Goal: Information Seeking & Learning: Learn about a topic

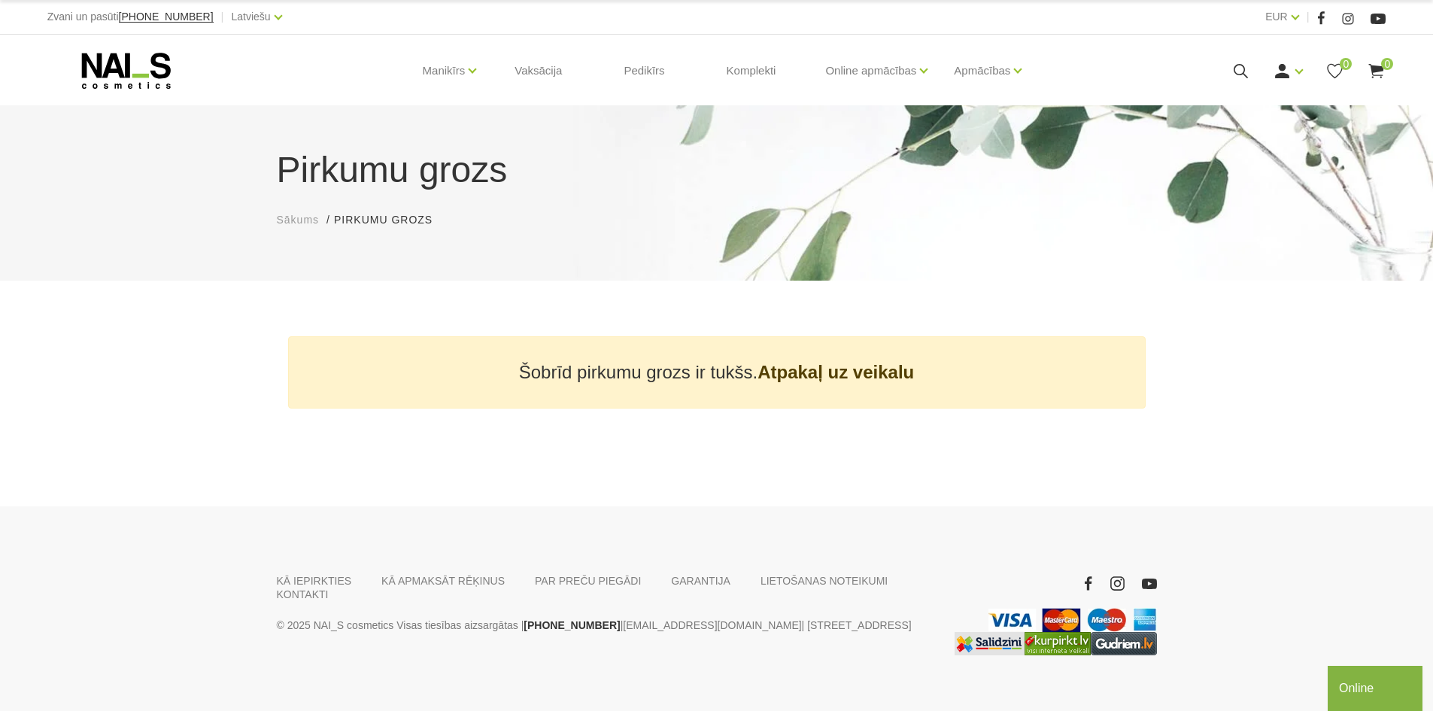
click at [150, 59] on icon at bounding box center [126, 71] width 158 height 38
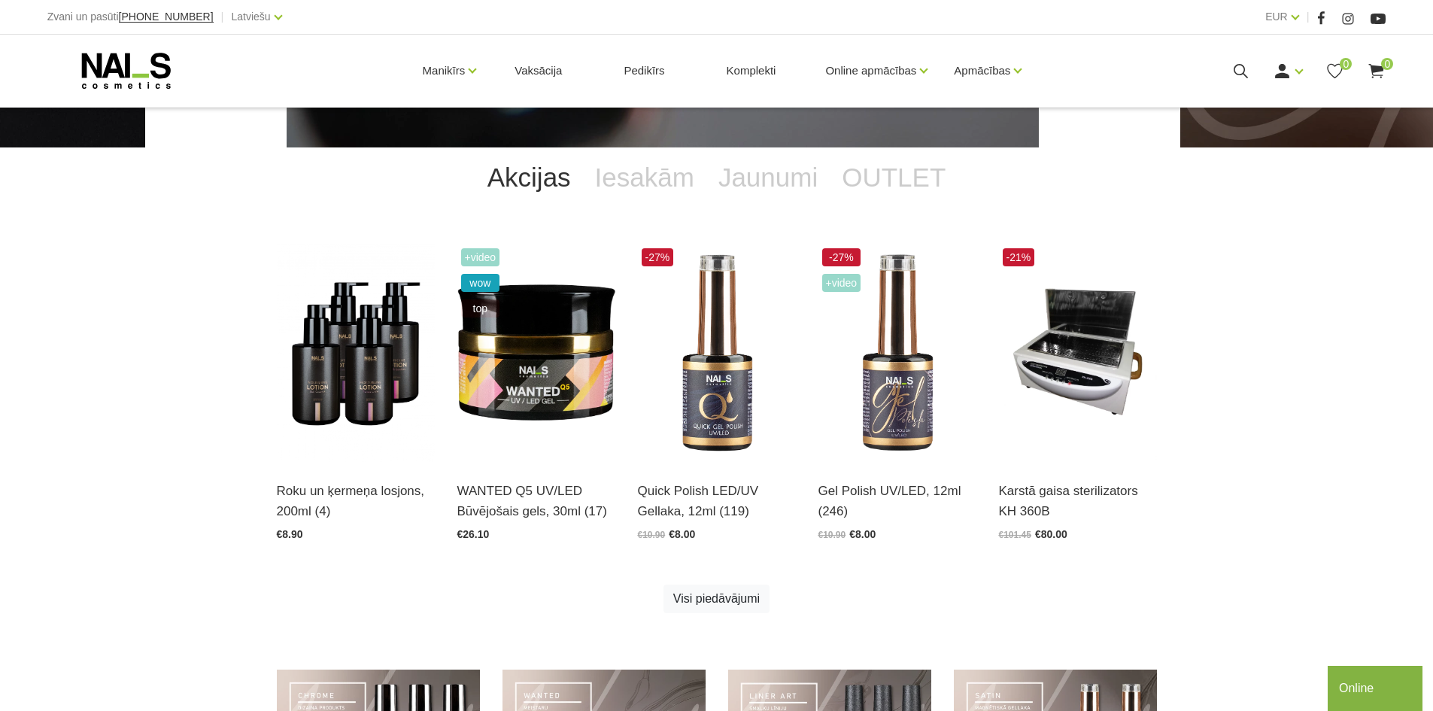
scroll to position [301, 0]
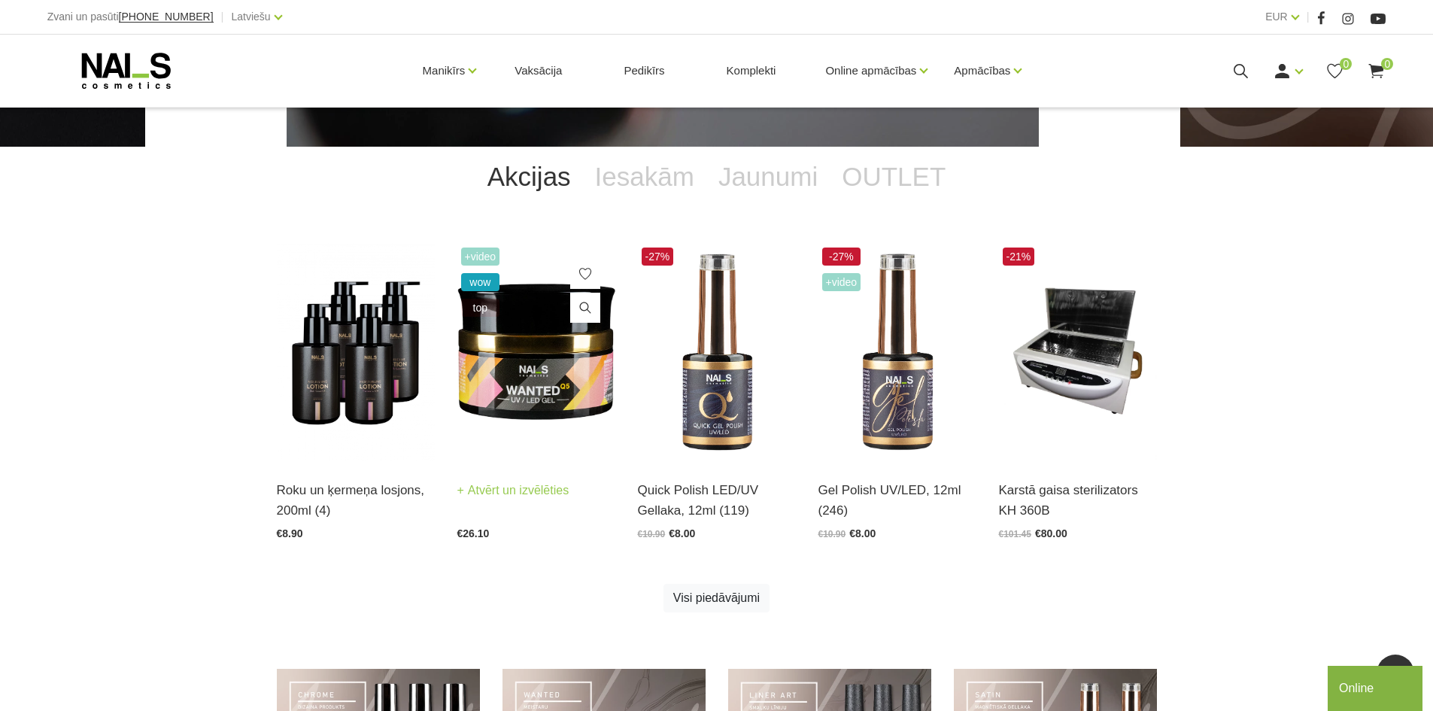
click at [491, 357] on img at bounding box center [536, 352] width 158 height 217
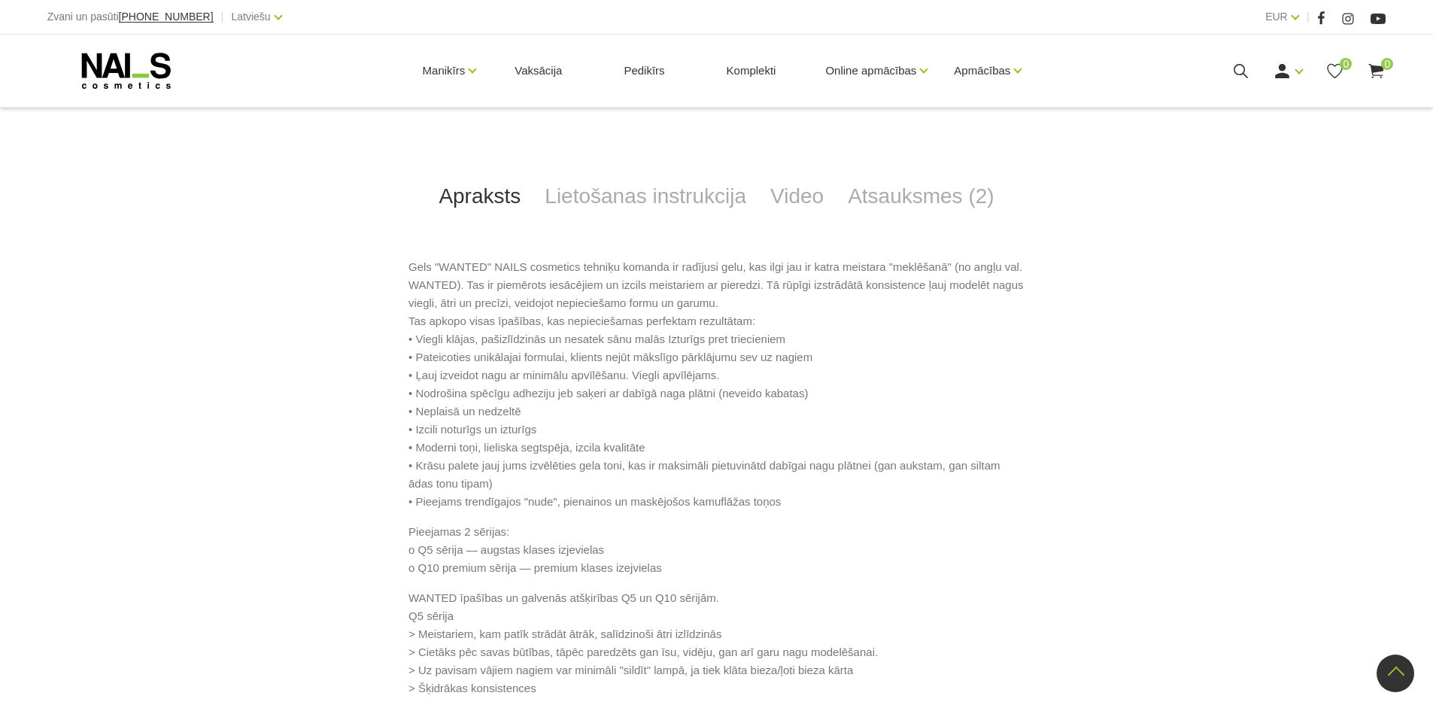
scroll to position [589, 0]
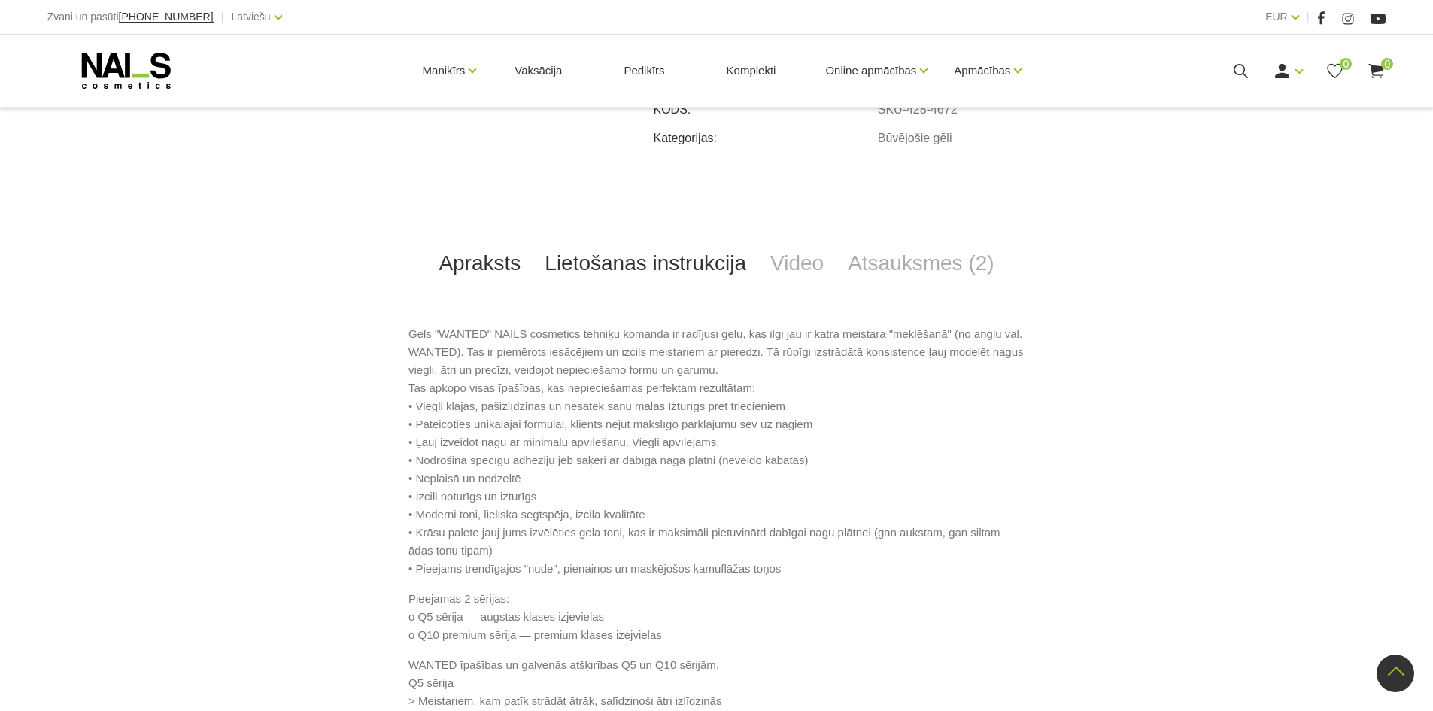
click at [607, 272] on link "Lietošanas instrukcija" at bounding box center [646, 264] width 226 height 50
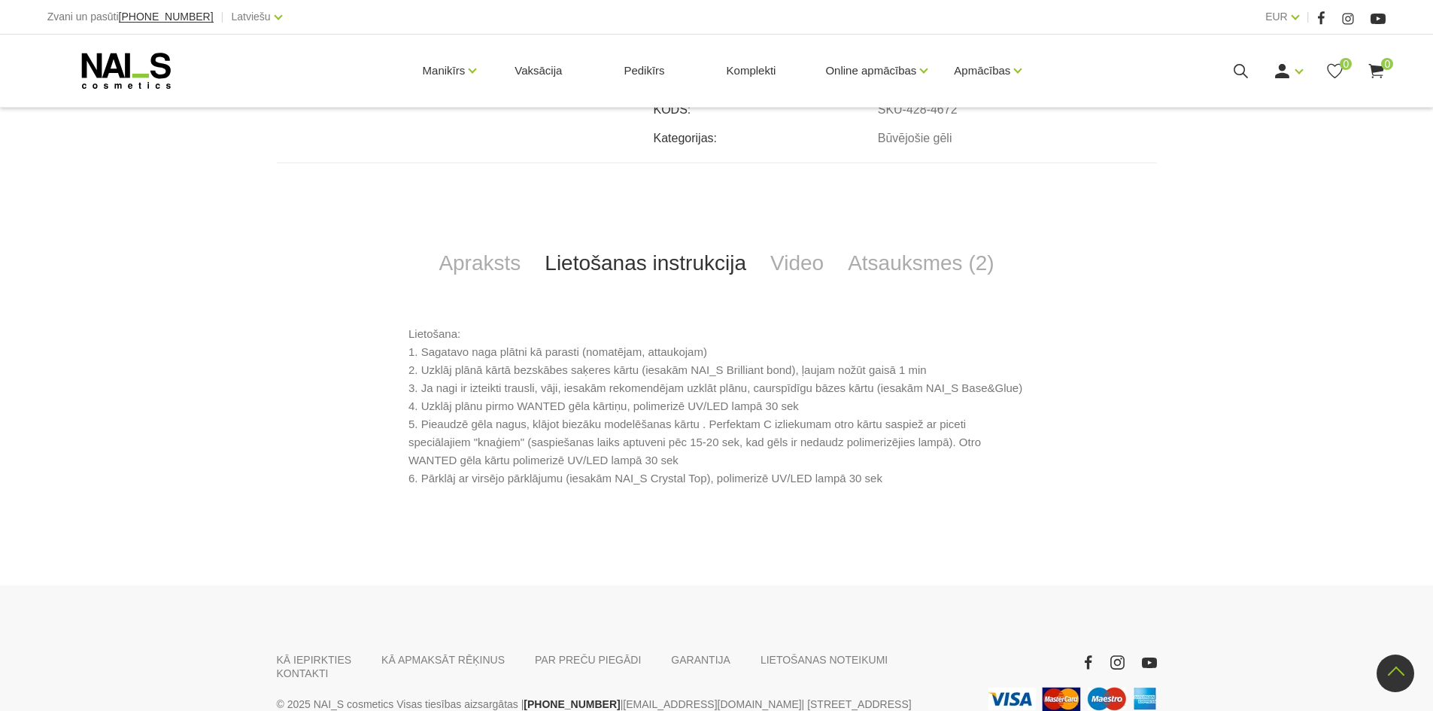
click at [741, 266] on link "Lietošanas instrukcija" at bounding box center [646, 264] width 226 height 50
click at [858, 264] on link "Atsauksmes (2)" at bounding box center [921, 264] width 171 height 50
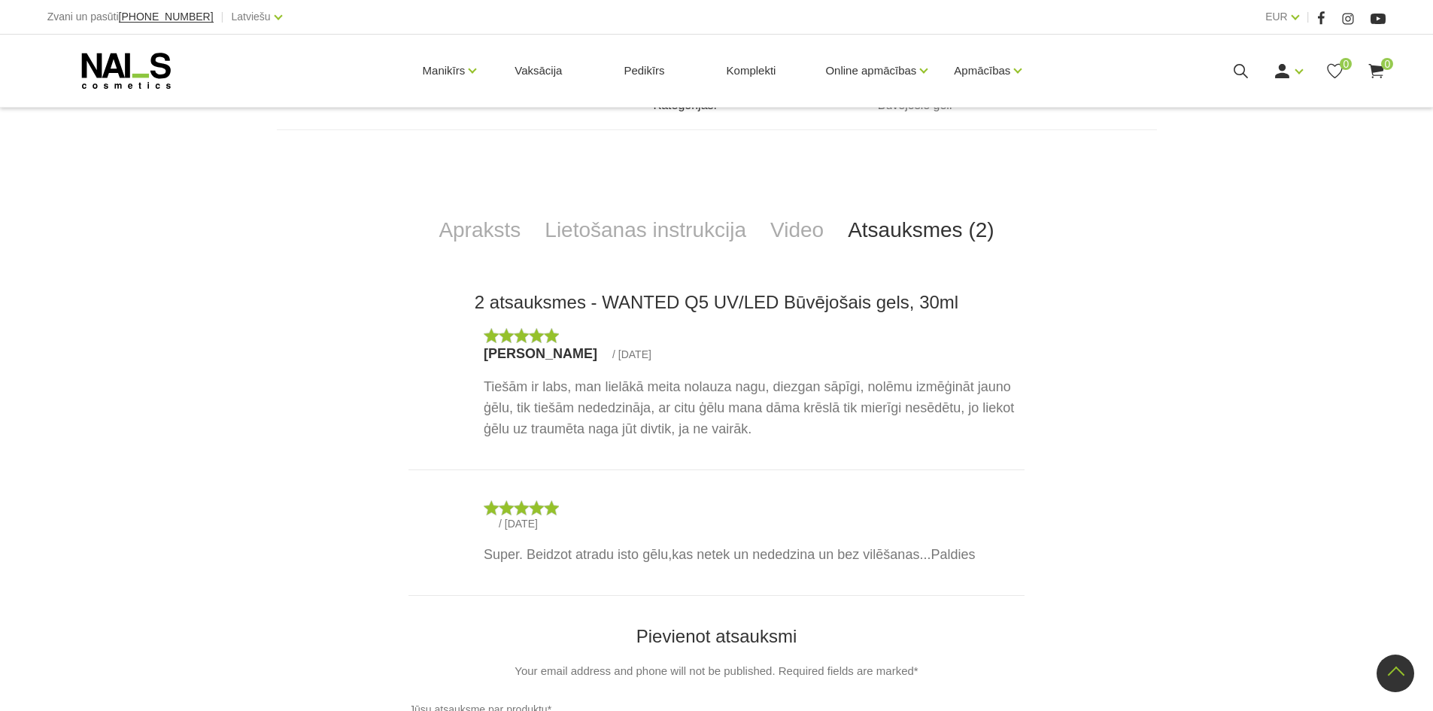
scroll to position [640, 0]
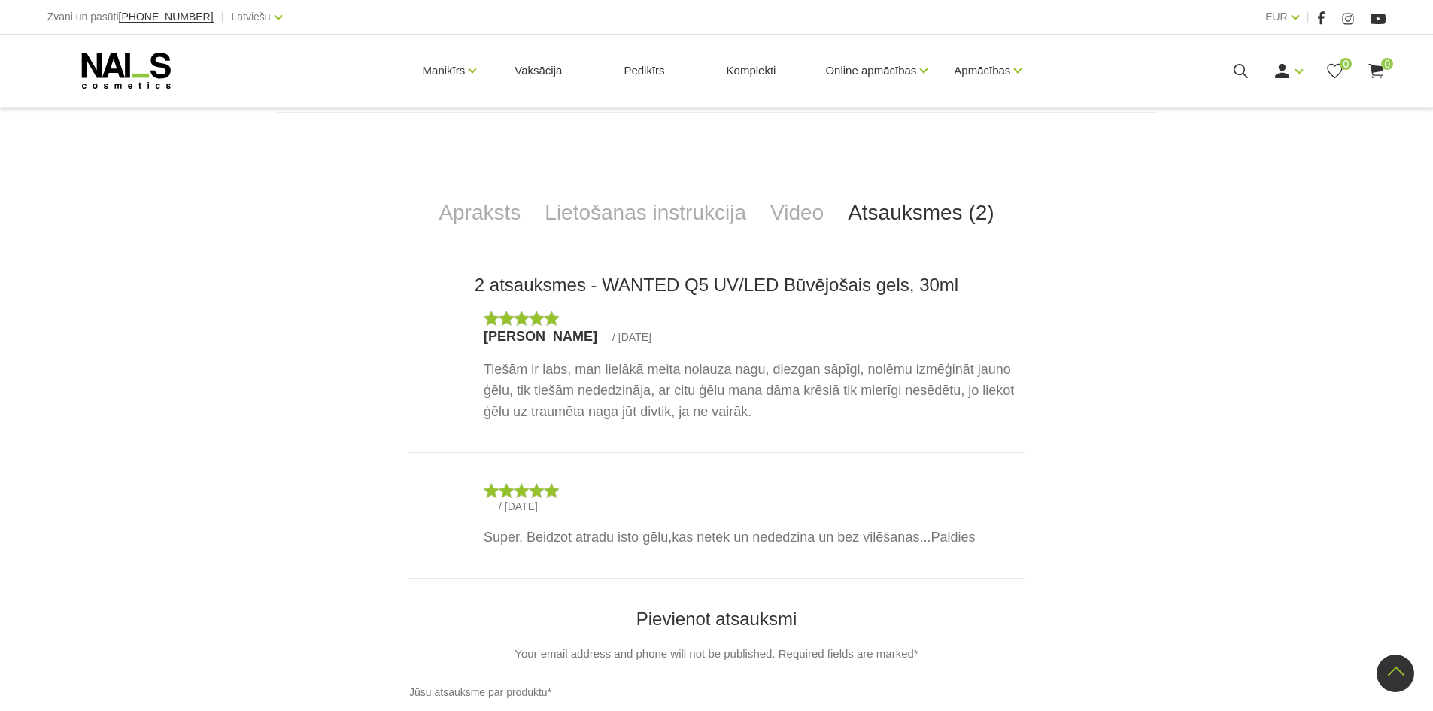
click at [515, 275] on h2 "2 atsauksmes - WANTED Q5 UV/LED Būvējošais gels, 30ml" at bounding box center [717, 285] width 616 height 21
click at [507, 224] on link "Apraksts" at bounding box center [480, 213] width 106 height 50
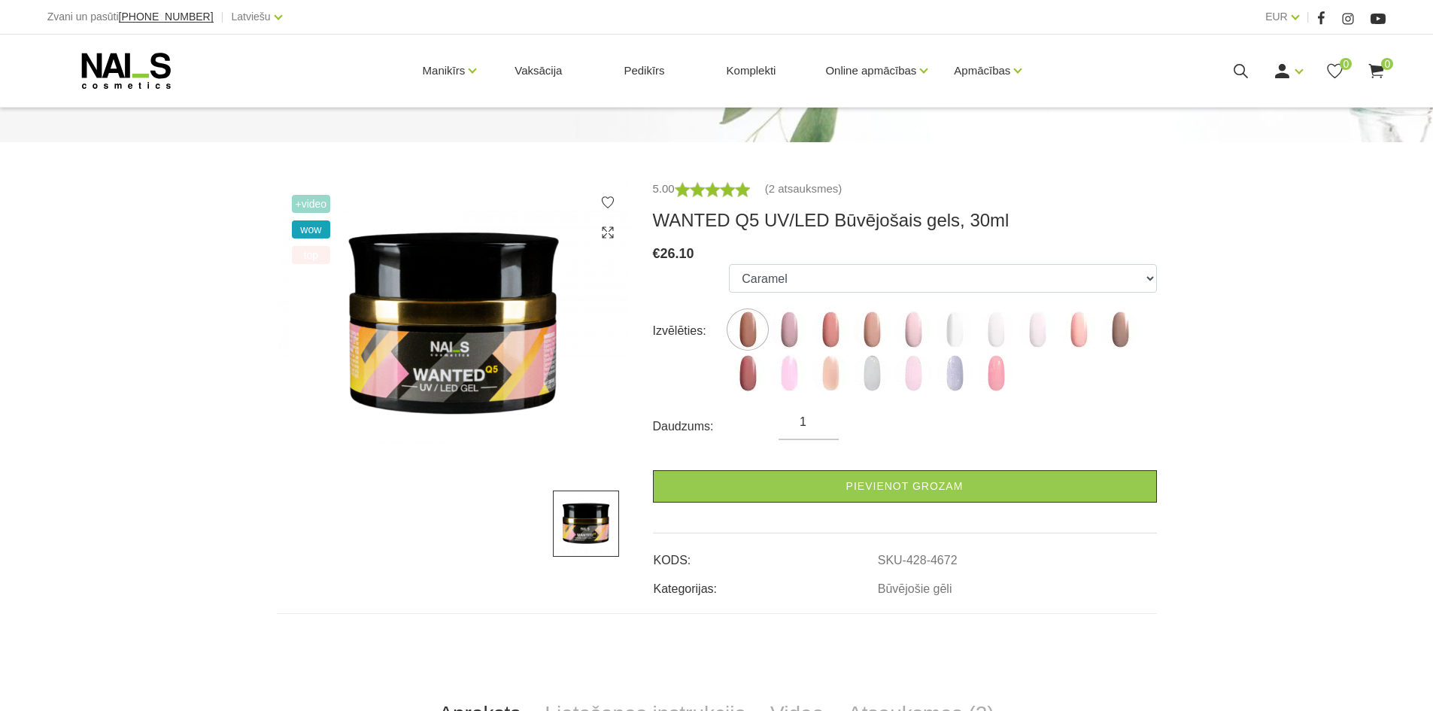
scroll to position [138, 0]
click at [431, 331] on img at bounding box center [454, 325] width 354 height 288
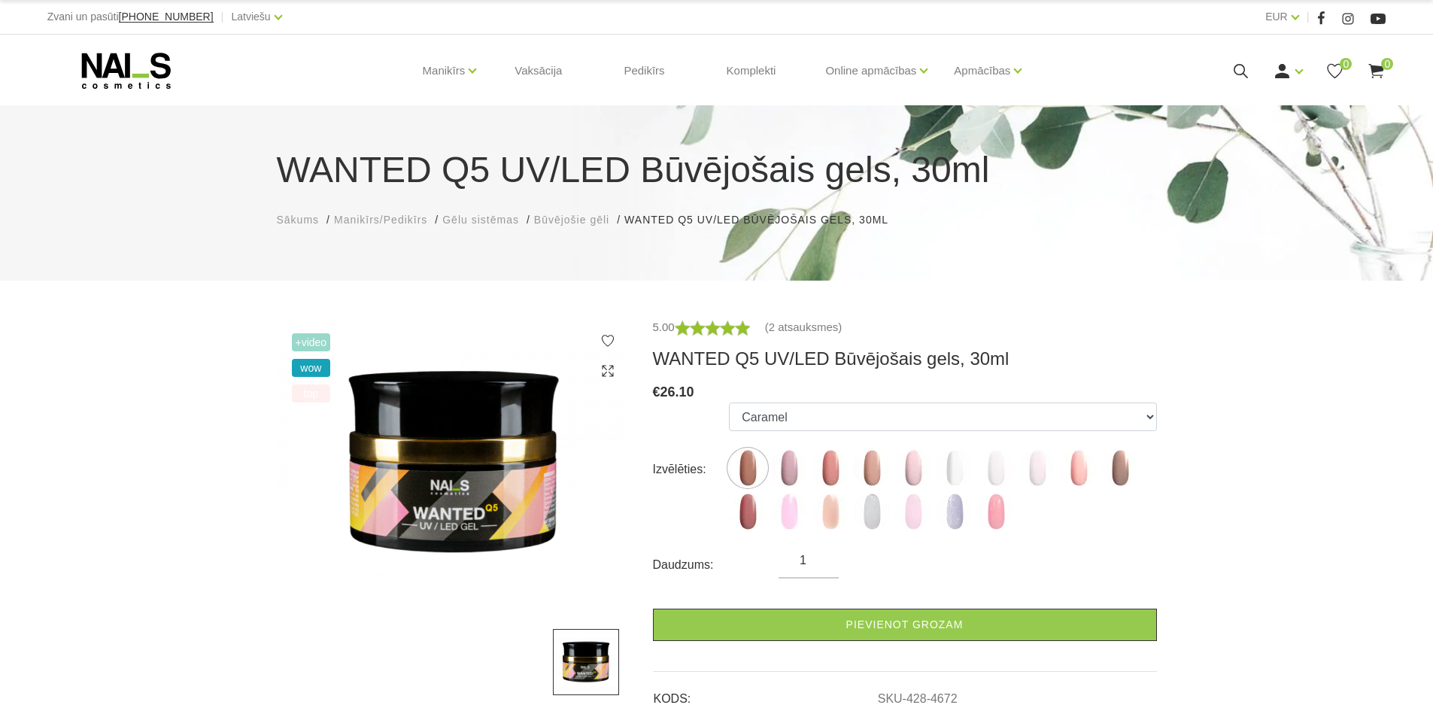
scroll to position [100, 0]
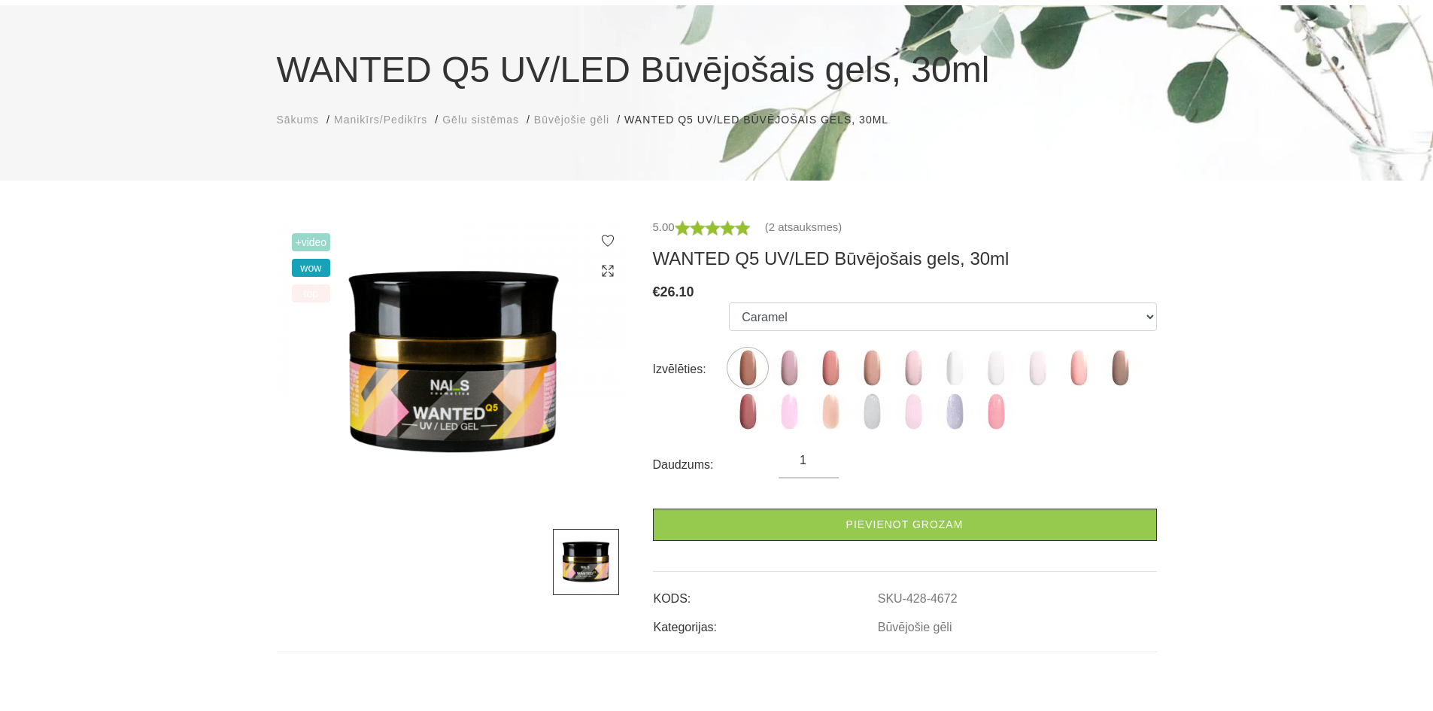
click at [446, 67] on h1 "WANTED Q5 UV/LED Būvējošais gels, 30ml" at bounding box center [717, 70] width 880 height 54
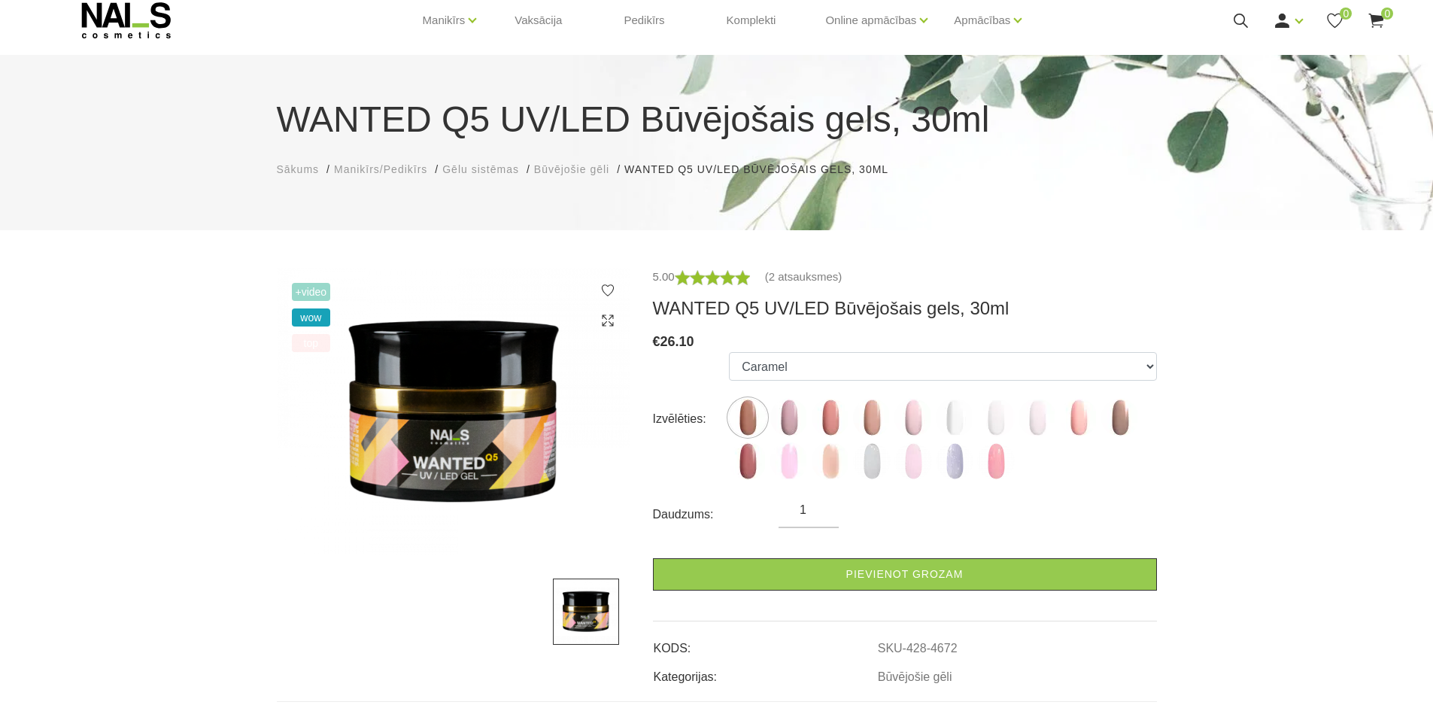
scroll to position [0, 0]
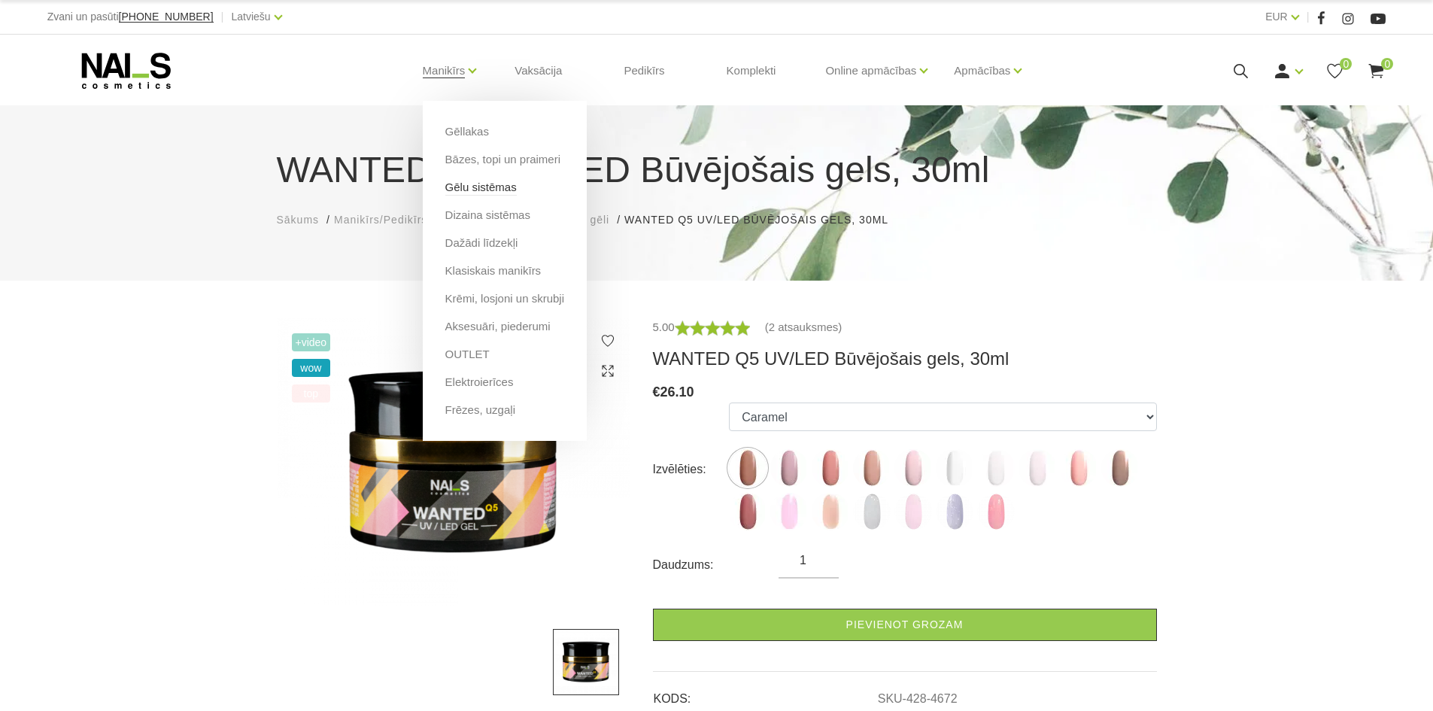
click at [477, 191] on link "Gēlu sistēmas" at bounding box center [480, 187] width 71 height 17
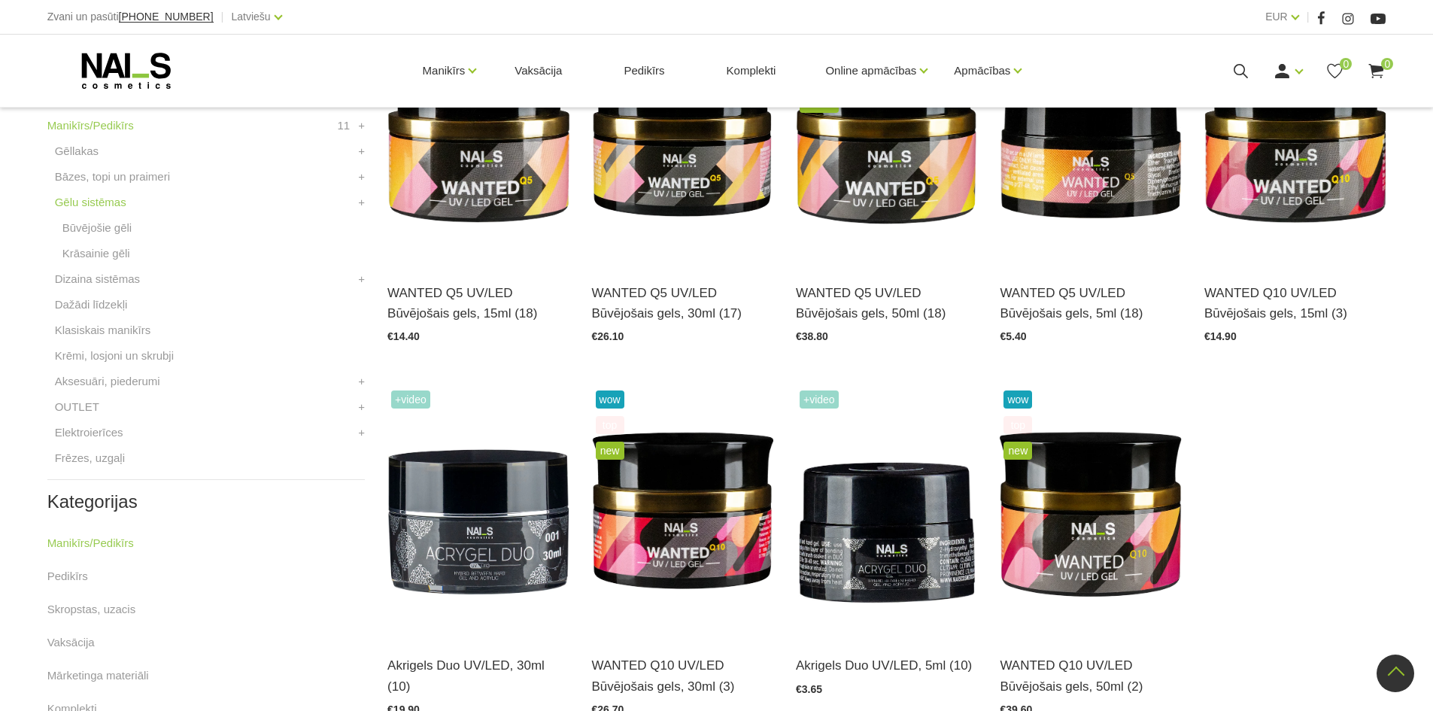
scroll to position [401, 0]
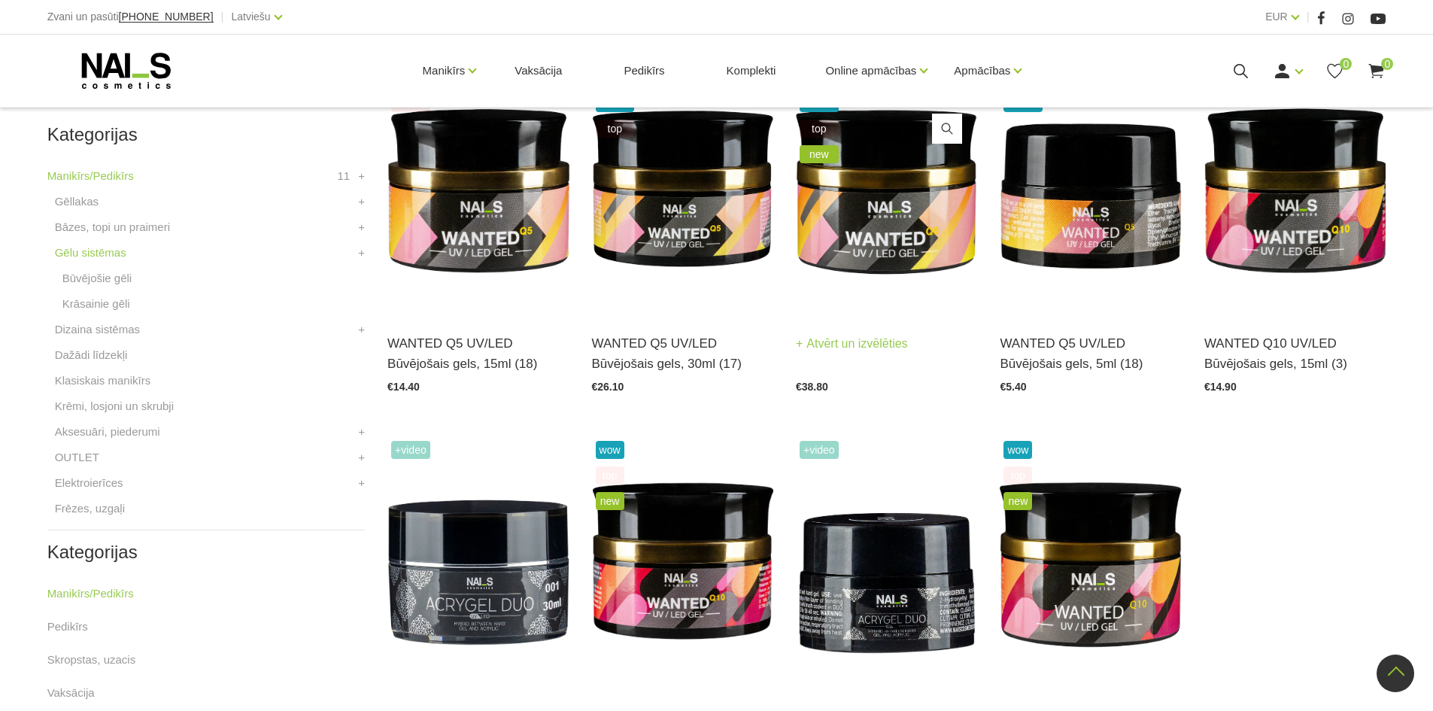
click at [864, 234] on img at bounding box center [886, 190] width 181 height 250
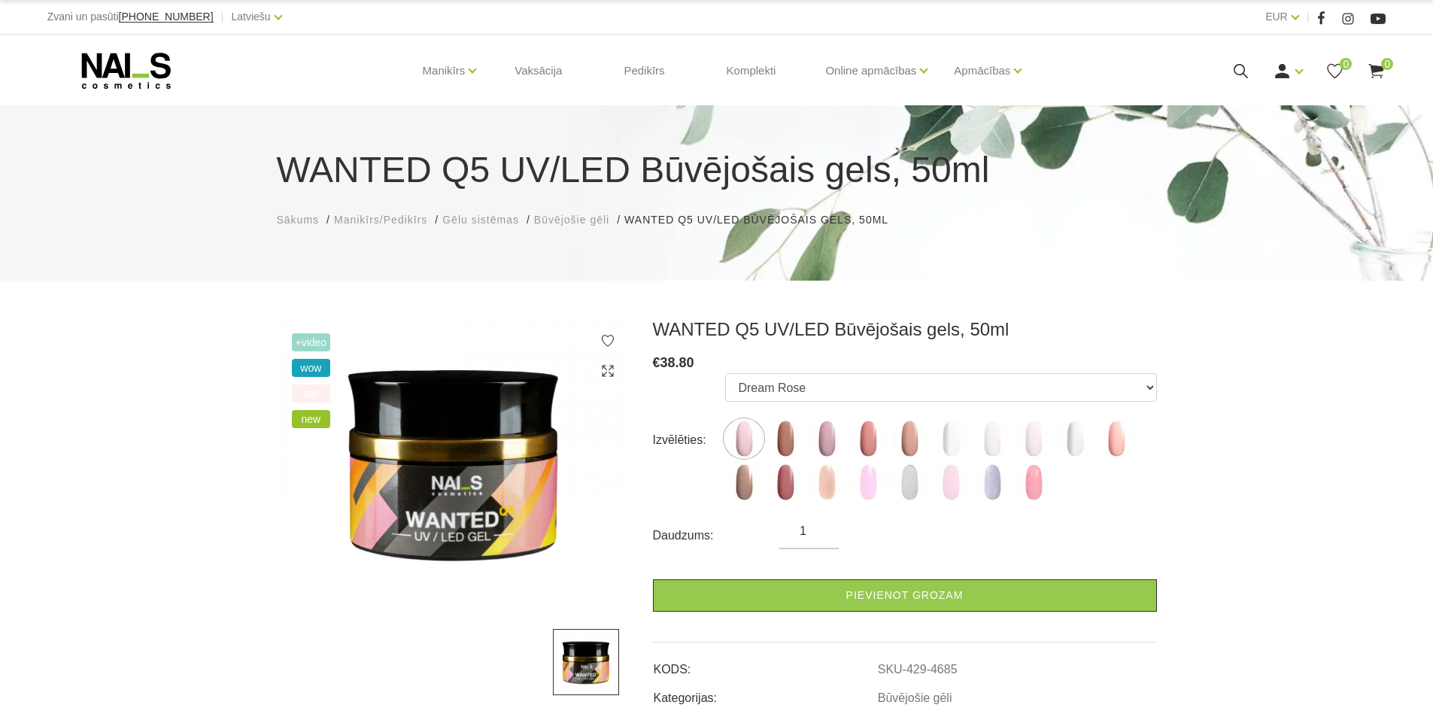
click at [289, 220] on span "Sākums" at bounding box center [298, 220] width 43 height 12
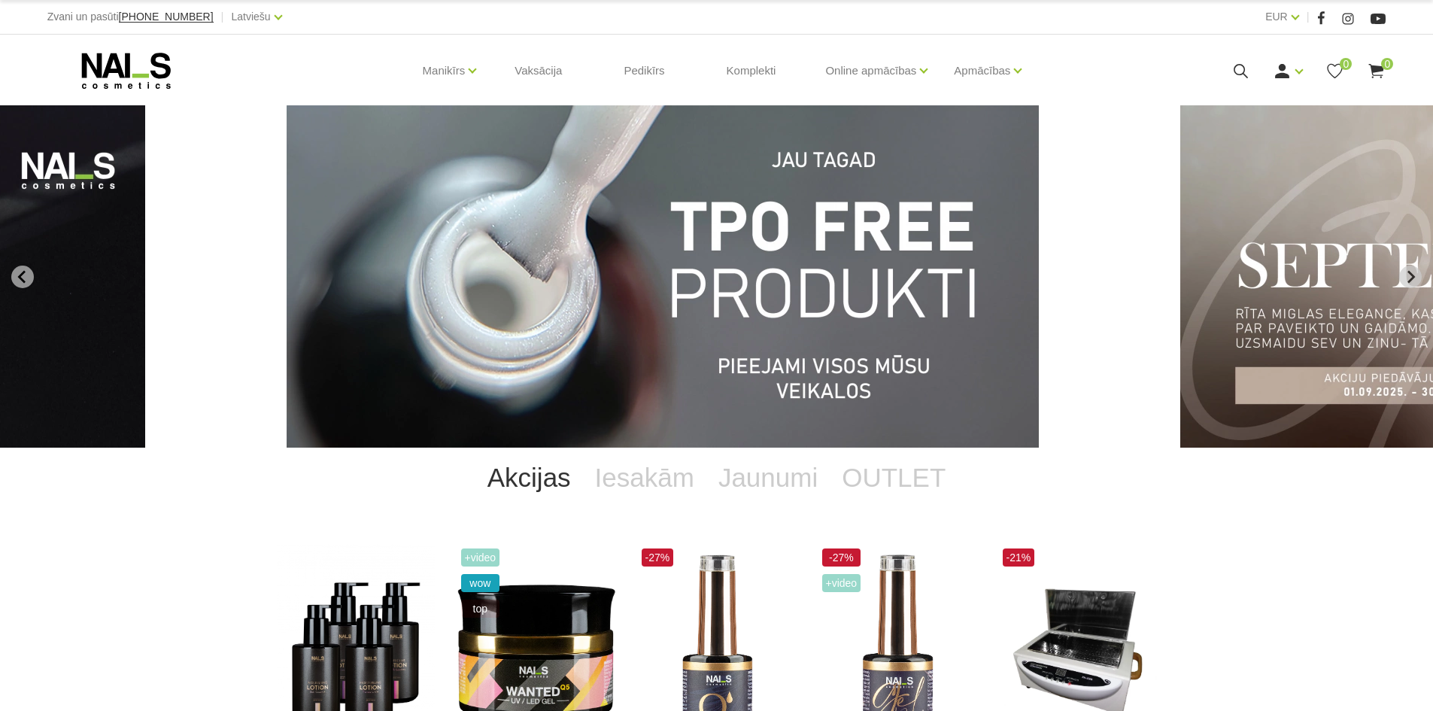
click at [464, 256] on img "1 of 11" at bounding box center [663, 276] width 752 height 342
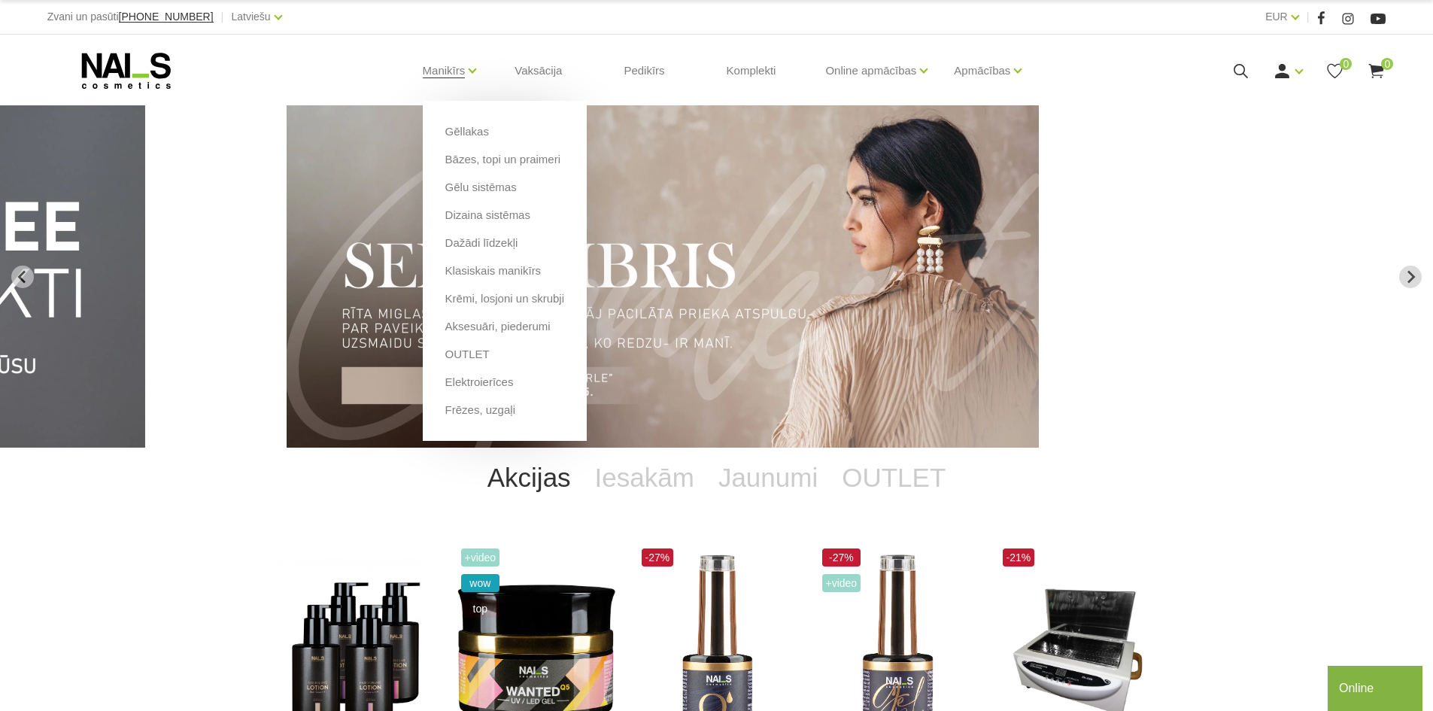
click at [558, 231] on li "Dizaina sistēmas" at bounding box center [504, 221] width 119 height 28
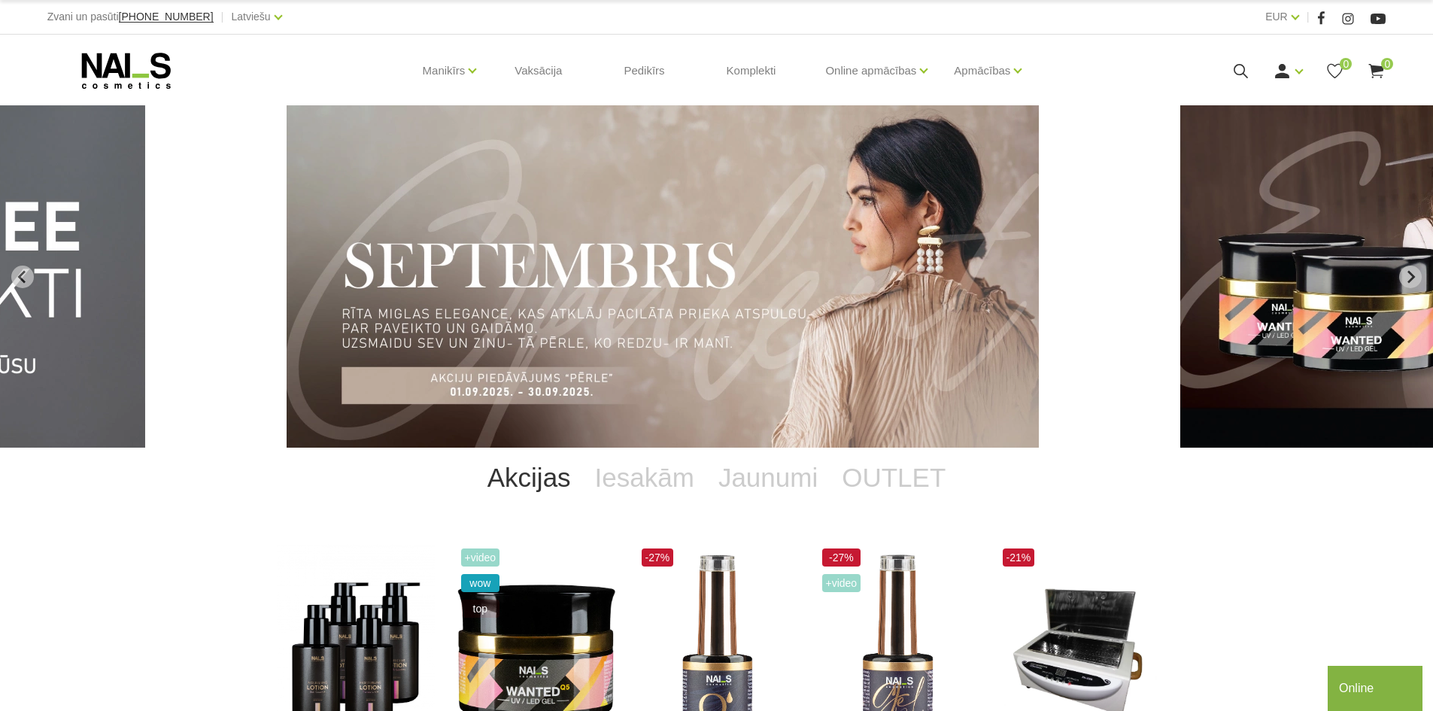
click at [624, 231] on img "2 of 11" at bounding box center [663, 276] width 752 height 342
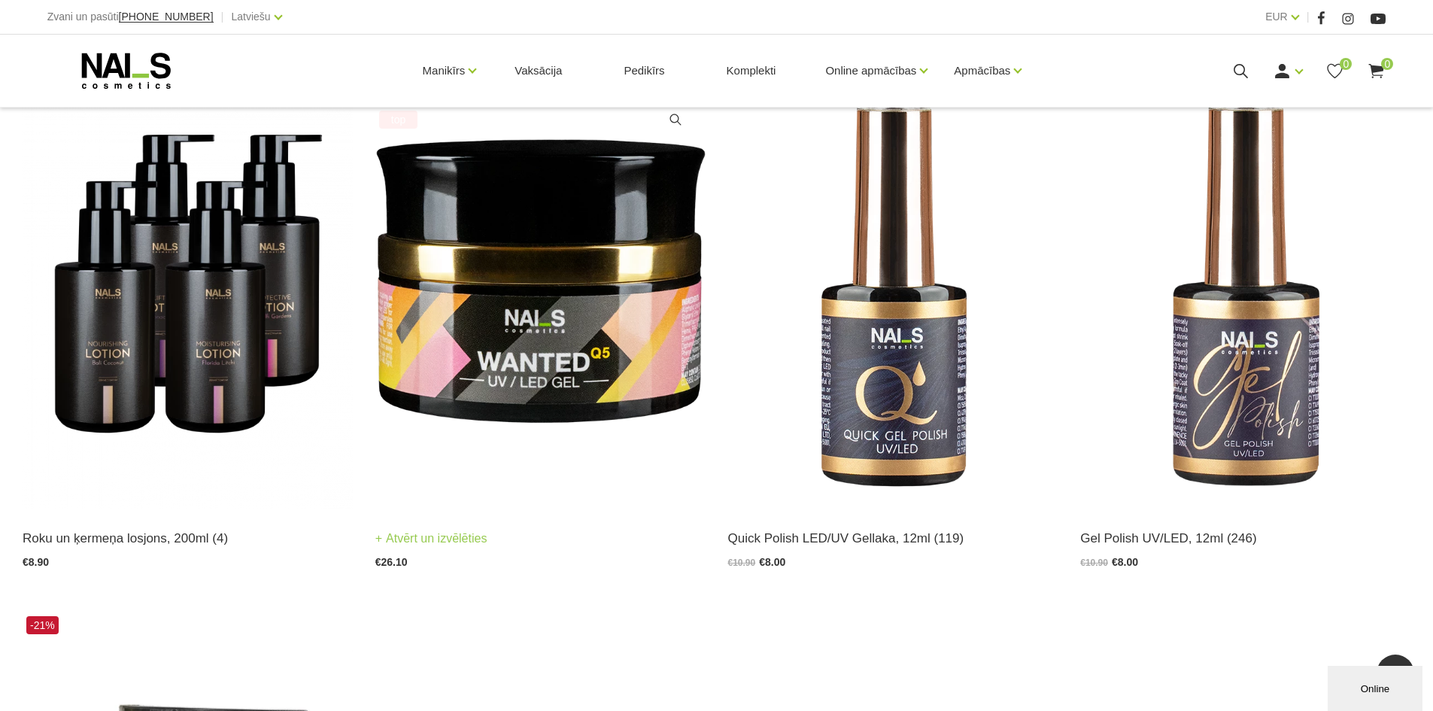
scroll to position [351, 0]
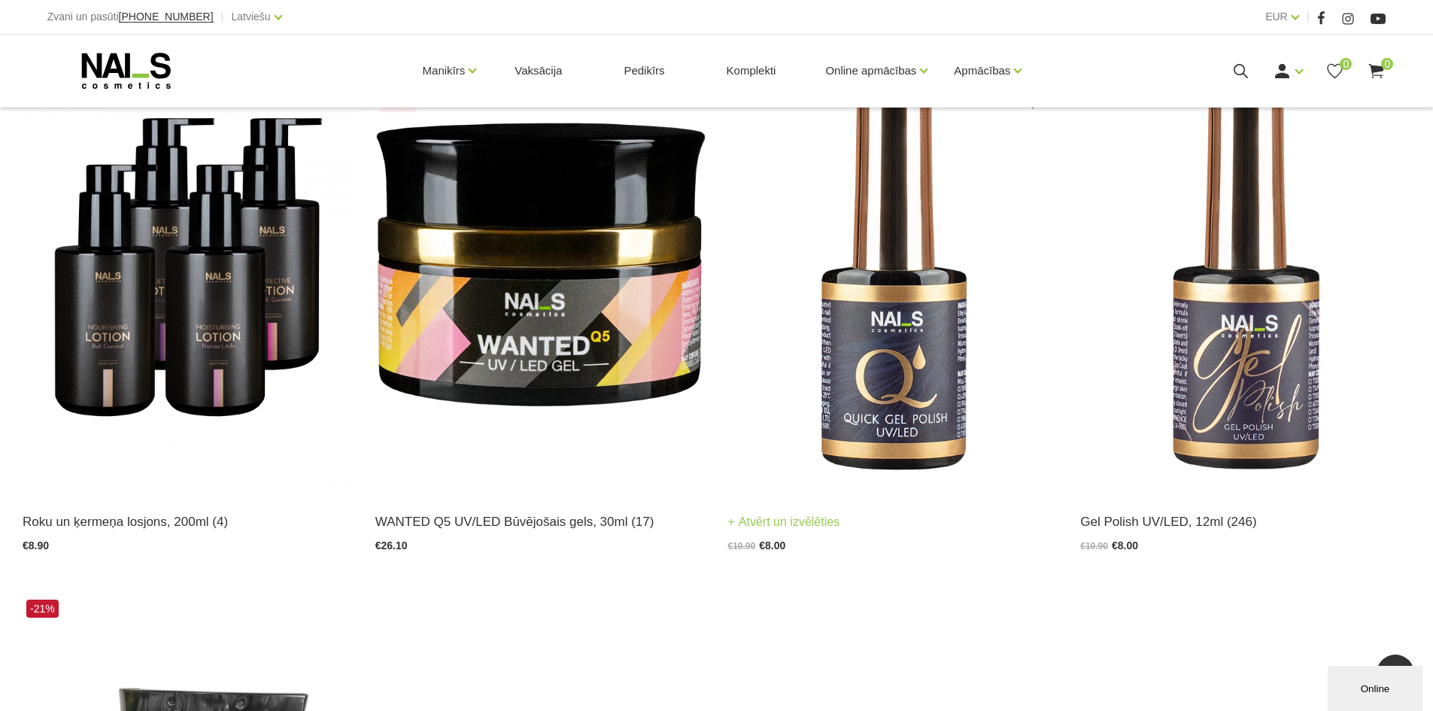
click at [807, 366] on img at bounding box center [893, 266] width 330 height 454
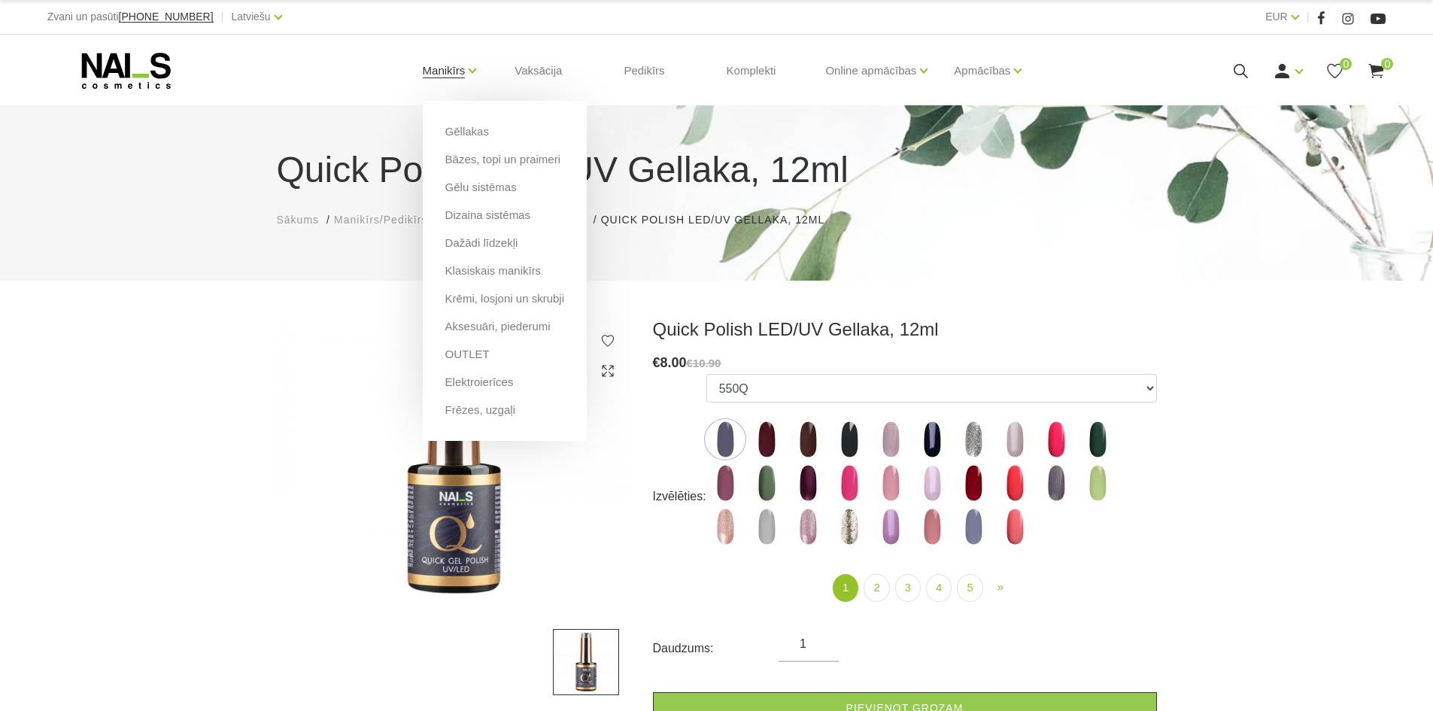
click at [439, 71] on link "Manikīrs" at bounding box center [444, 71] width 43 height 60
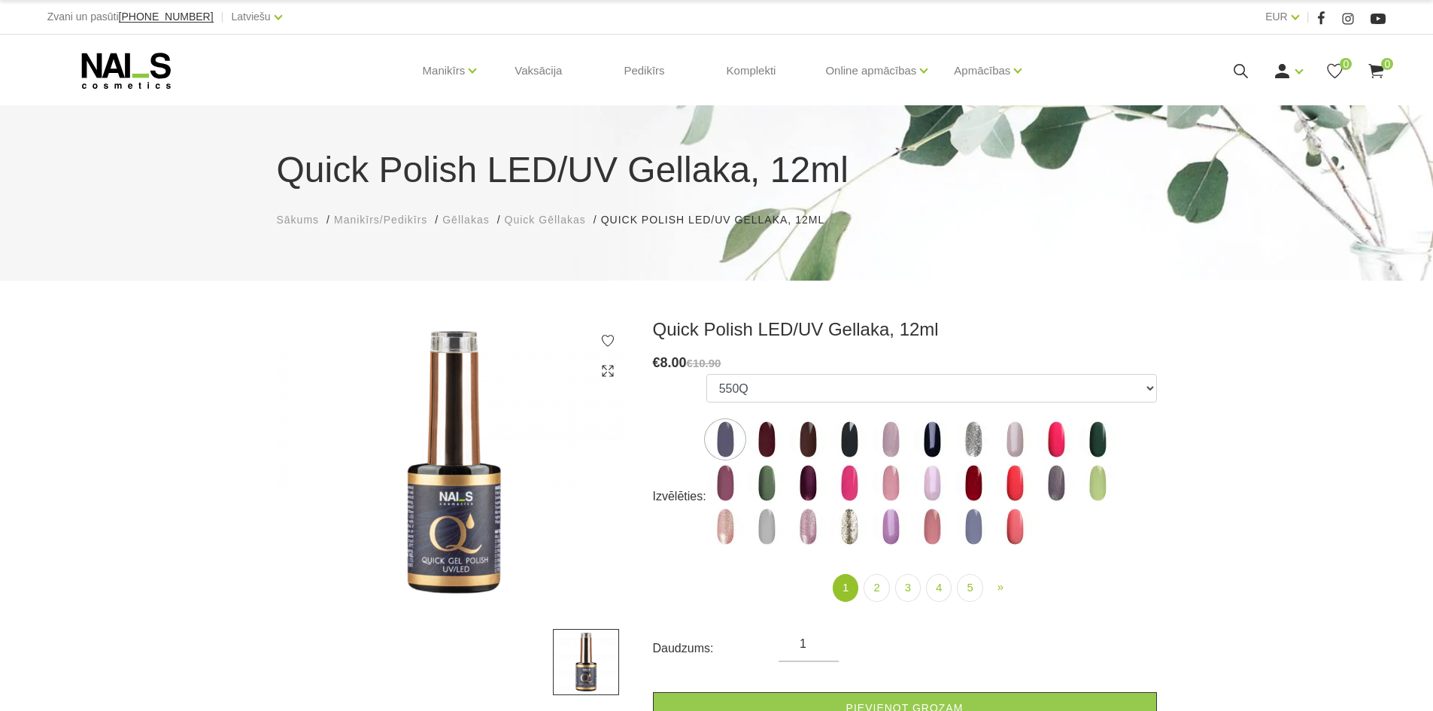
click at [132, 68] on icon at bounding box center [126, 71] width 158 height 38
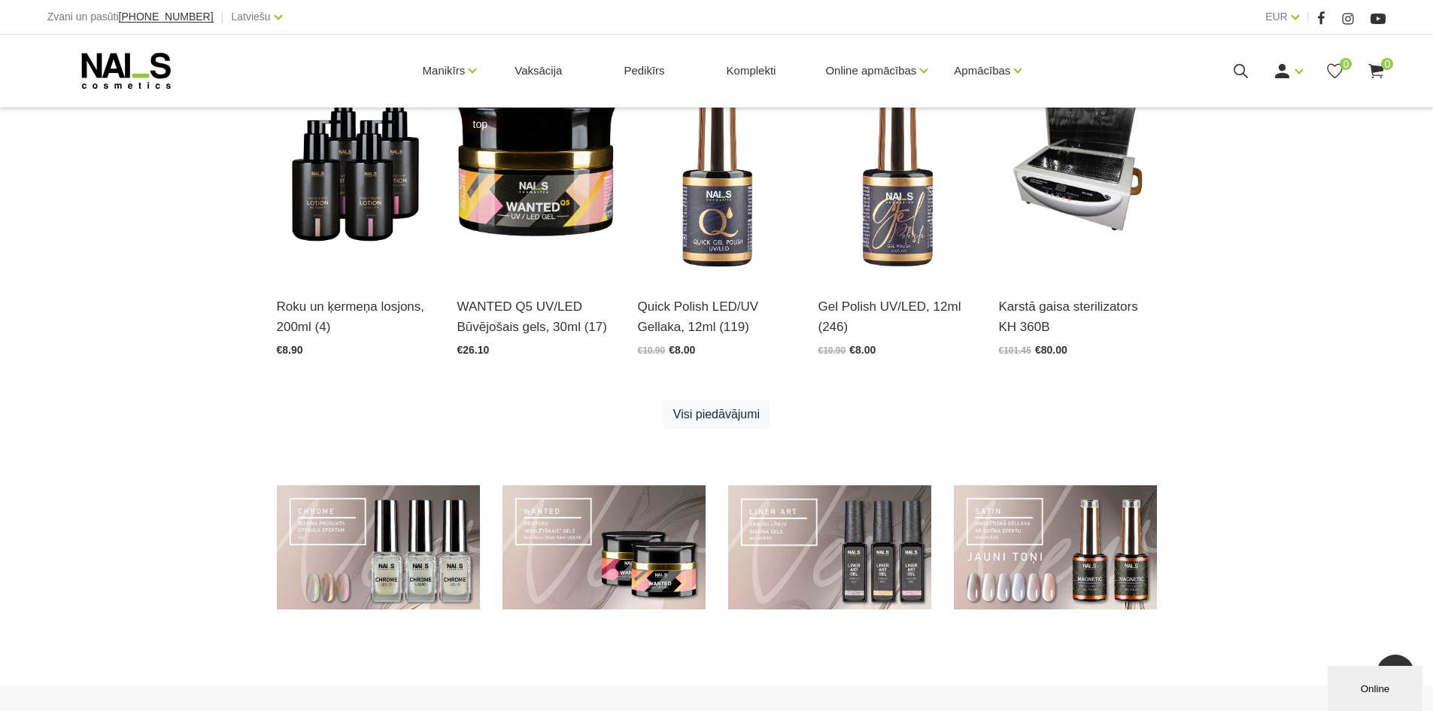
scroll to position [602, 0]
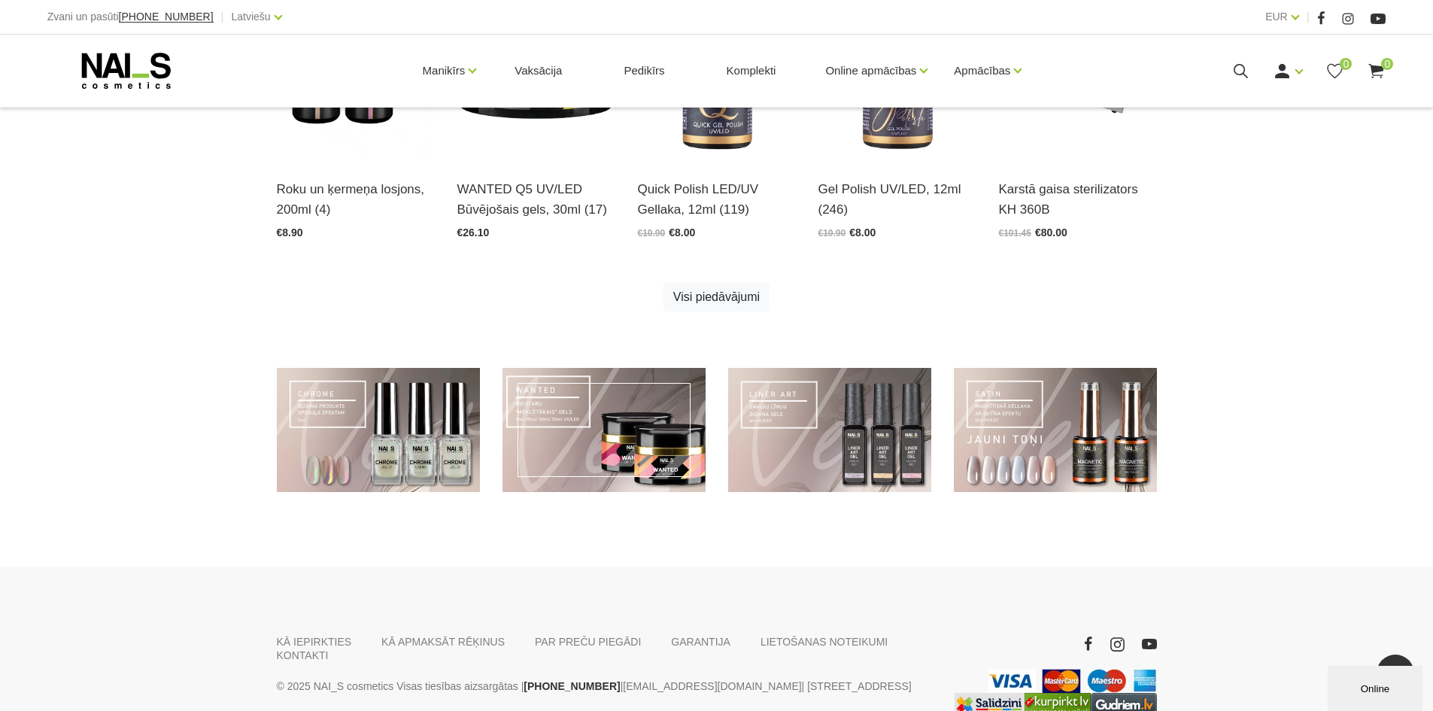
click at [575, 443] on link at bounding box center [604, 430] width 203 height 124
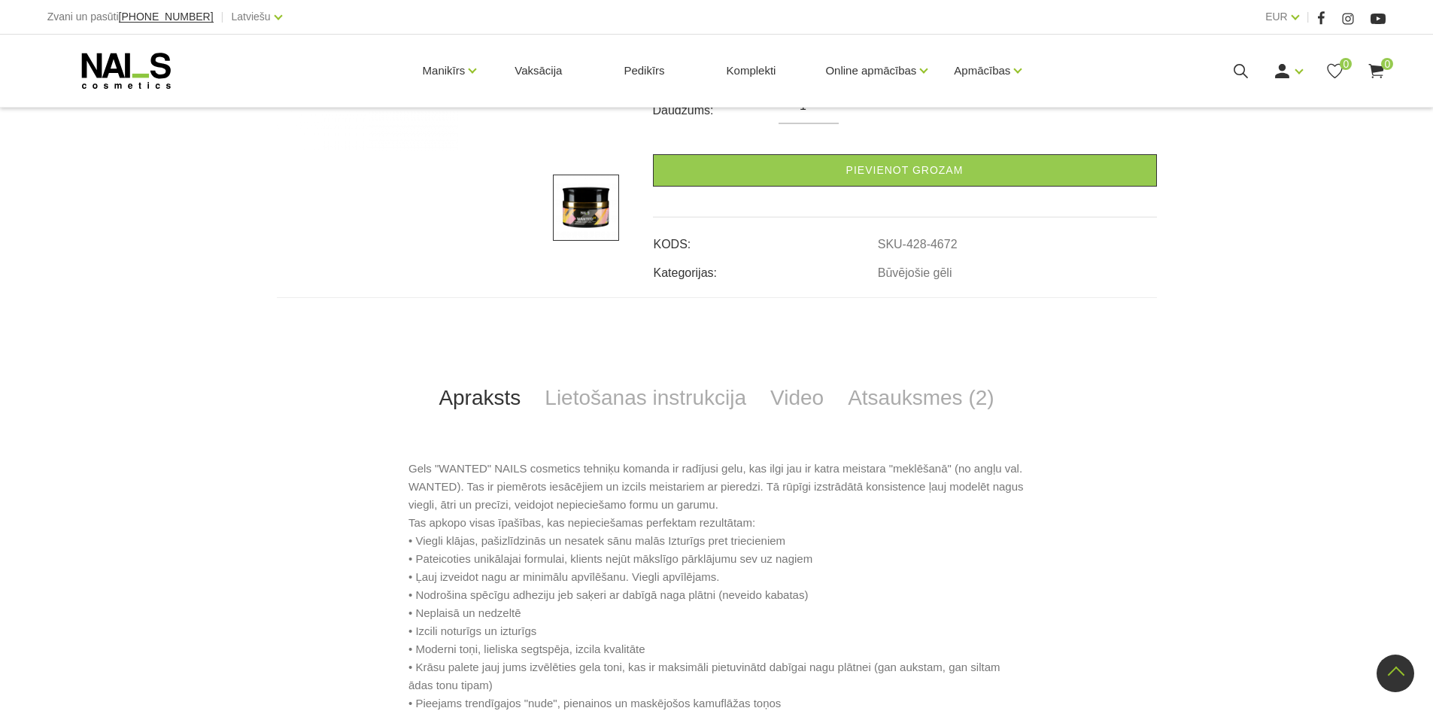
scroll to position [552, 0]
